Goal: Navigation & Orientation: Find specific page/section

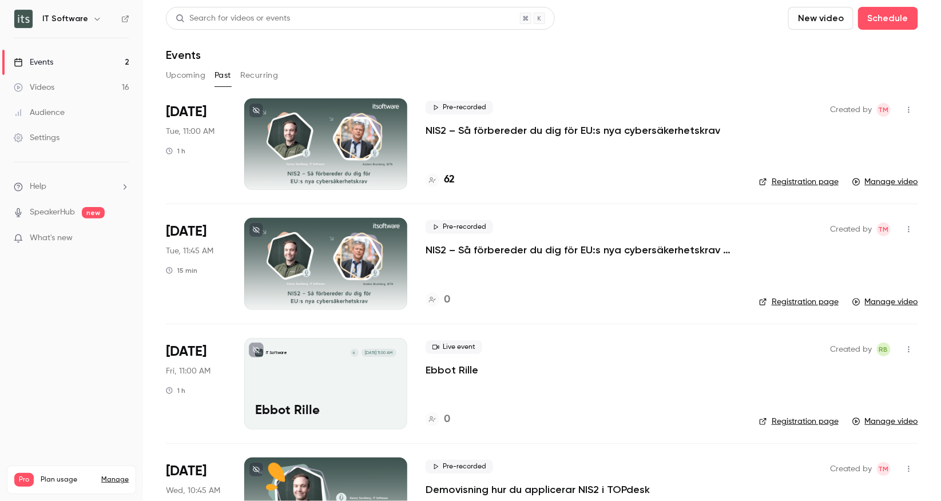
click at [44, 78] on link "Videos 16" at bounding box center [71, 87] width 143 height 25
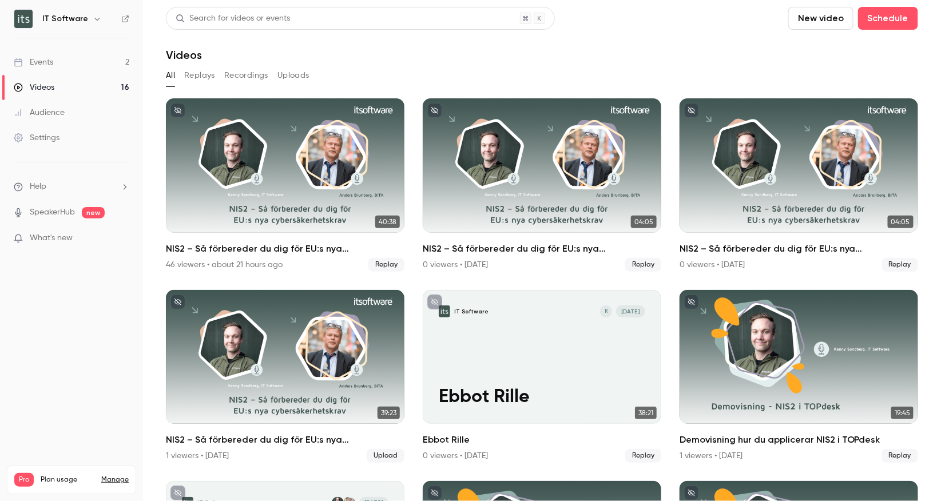
click at [54, 61] on link "Events 2" at bounding box center [71, 62] width 143 height 25
